Goal: Task Accomplishment & Management: Use online tool/utility

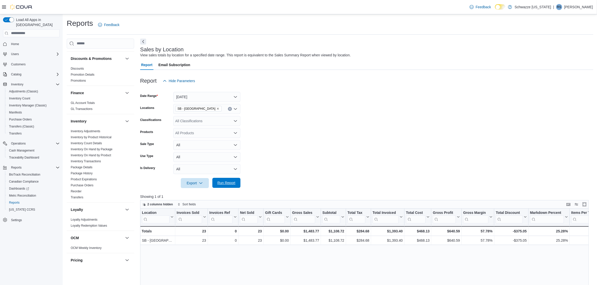
click at [233, 184] on span "Run Report" at bounding box center [226, 183] width 18 height 5
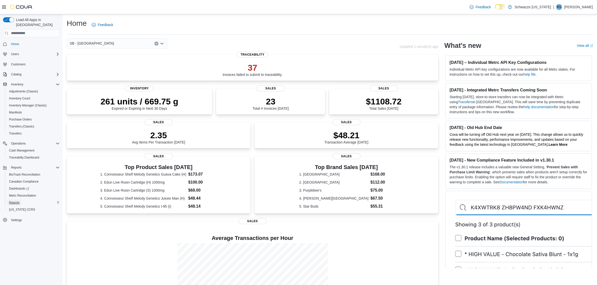
click at [20, 200] on link "Reports" at bounding box center [14, 203] width 15 height 6
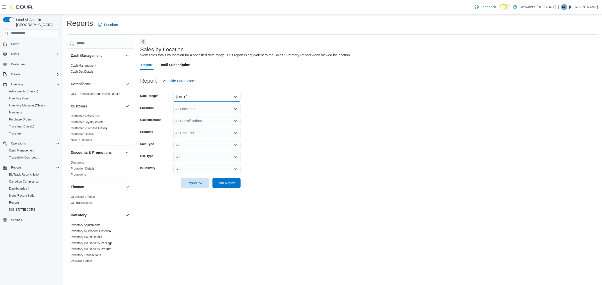
click at [208, 98] on button "[DATE]" at bounding box center [206, 97] width 67 height 10
click at [199, 118] on span "[DATE]" at bounding box center [209, 117] width 57 height 6
click at [198, 108] on div "All Locations" at bounding box center [206, 109] width 67 height 10
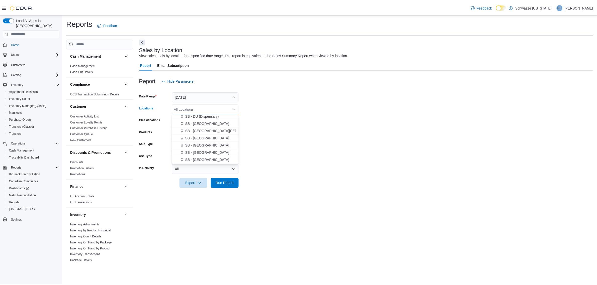
scroll to position [125, 0]
click at [202, 152] on span "SB - [GEOGRAPHIC_DATA]" at bounding box center [209, 152] width 44 height 5
click at [292, 186] on form "Date Range [DATE] Locations SB - [GEOGRAPHIC_DATA] Combo box. Selected. [GEOGRA…" at bounding box center [369, 137] width 458 height 102
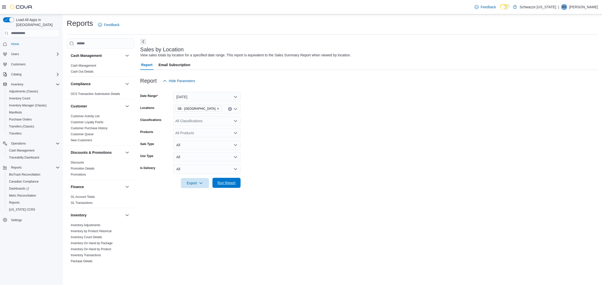
click at [231, 183] on span "Run Report" at bounding box center [226, 183] width 18 height 5
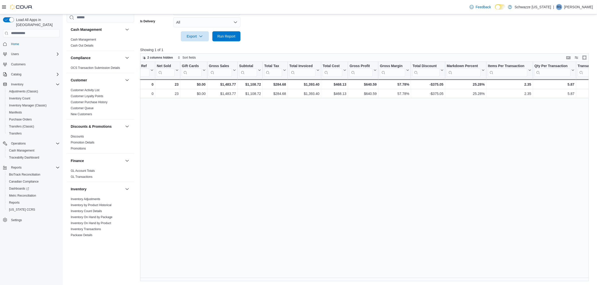
scroll to position [0, 79]
click at [30, 149] on span "Cash Management" at bounding box center [21, 151] width 25 height 4
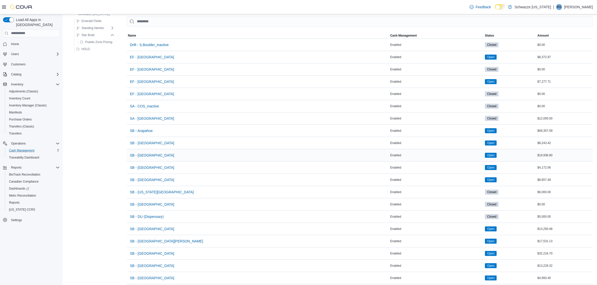
scroll to position [63, 0]
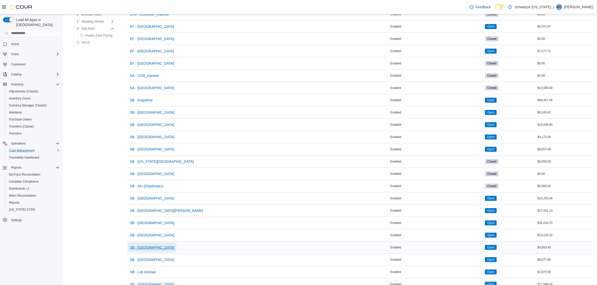
click at [140, 250] on span "SB - [GEOGRAPHIC_DATA]" at bounding box center [152, 247] width 44 height 5
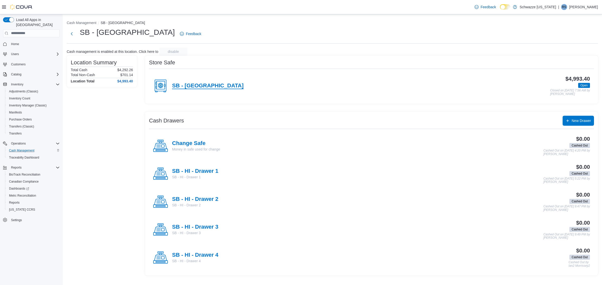
click at [207, 87] on h4 "SB - [GEOGRAPHIC_DATA]" at bounding box center [207, 86] width 71 height 7
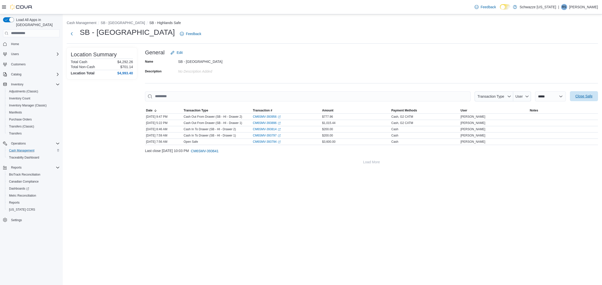
click at [575, 98] on span "Close Safe" at bounding box center [583, 96] width 17 height 5
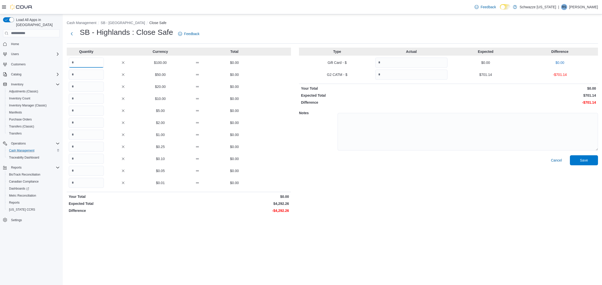
click at [86, 62] on input "Quantity" at bounding box center [86, 63] width 35 height 10
type input "**"
click at [115, 86] on div "$20.00 $0.00" at bounding box center [179, 87] width 224 height 10
click at [89, 133] on input "Quantity" at bounding box center [86, 135] width 35 height 10
type input "**"
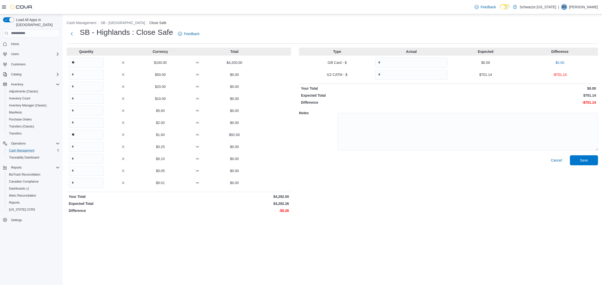
click at [451, 216] on div "Cash Management SB - Highlands Close Safe SB - Highlands : Close Safe Feedback …" at bounding box center [332, 116] width 539 height 205
click at [75, 182] on input "Quantity" at bounding box center [86, 183] width 35 height 10
type input "**"
click at [169, 205] on p "Expected Total" at bounding box center [123, 203] width 109 height 5
drag, startPoint x: 283, startPoint y: 211, endPoint x: 278, endPoint y: 211, distance: 5.0
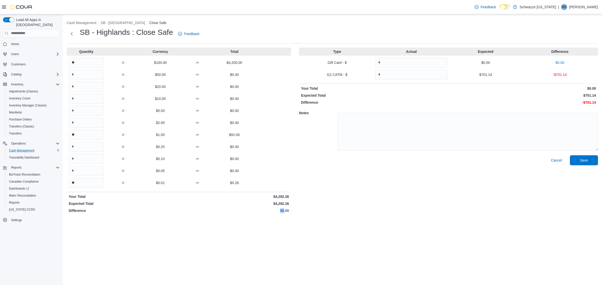
click at [278, 211] on p "$0.00" at bounding box center [234, 210] width 109 height 5
click at [258, 213] on p "$0.00" at bounding box center [234, 210] width 109 height 5
click at [589, 105] on p "-$701.14" at bounding box center [522, 102] width 146 height 5
click at [402, 71] on input "Quantity" at bounding box center [411, 75] width 72 height 10
type input "******"
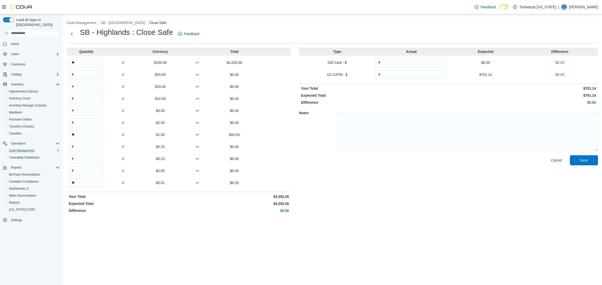
click at [437, 100] on div "Type Actual Expected Difference Gift Card - $ $0.00 $0.00 G2 CATM - $ ****** $7…" at bounding box center [448, 132] width 299 height 168
click at [586, 159] on span "Save" at bounding box center [584, 160] width 8 height 5
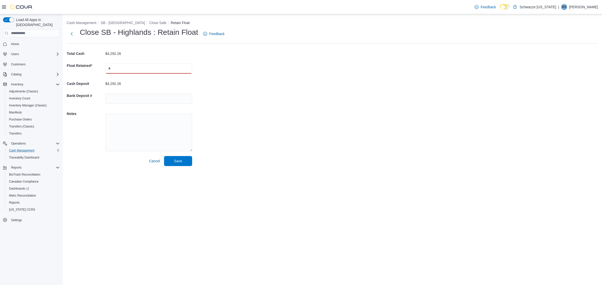
click at [118, 68] on input "text" at bounding box center [148, 69] width 87 height 10
type input "****"
click at [270, 114] on div "Cash Management SB - Highlands Close Safe Retain Float Close SB - Highlands : R…" at bounding box center [332, 92] width 539 height 156
click at [138, 102] on input "text" at bounding box center [148, 99] width 87 height 10
click at [273, 119] on div "Cash Management SB - Highlands Close Safe Retain Float Close SB - Highlands : R…" at bounding box center [332, 92] width 539 height 156
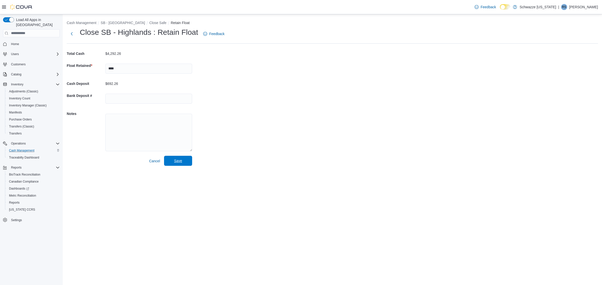
click at [180, 163] on span "Save" at bounding box center [178, 161] width 8 height 5
